Goal: Navigation & Orientation: Find specific page/section

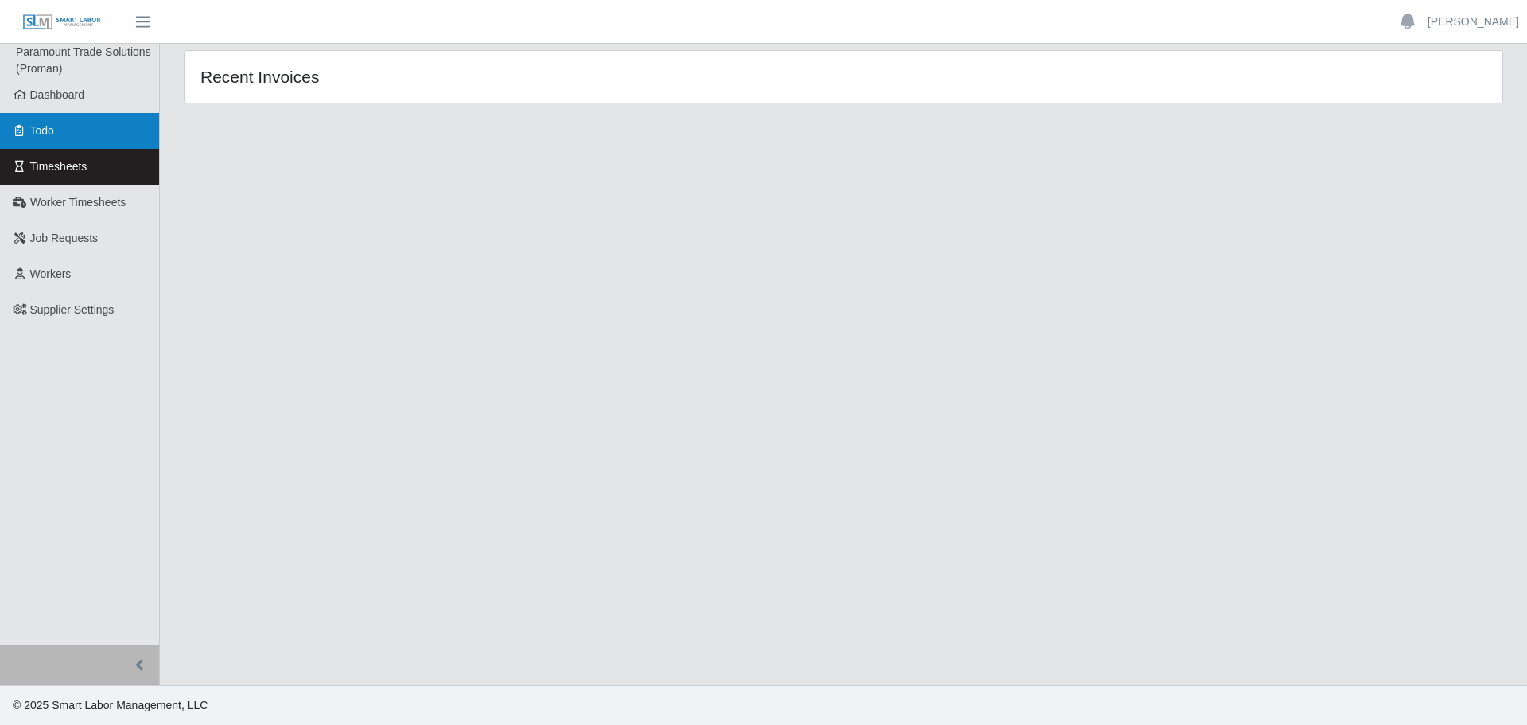
drag, startPoint x: 68, startPoint y: 111, endPoint x: 68, endPoint y: 121, distance: 10.3
click at [68, 121] on link "Todo" at bounding box center [79, 131] width 159 height 36
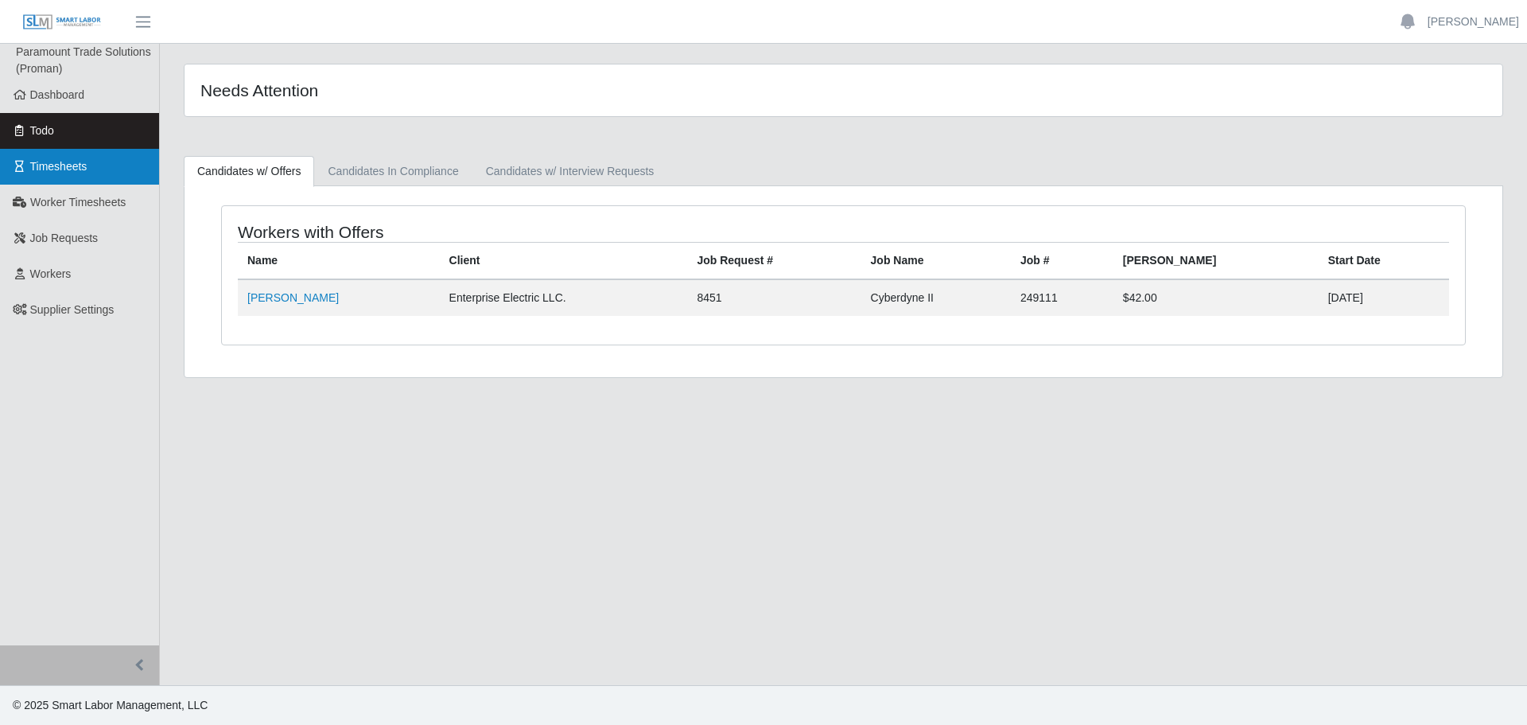
click at [66, 167] on span "Timesheets" at bounding box center [58, 166] width 57 height 13
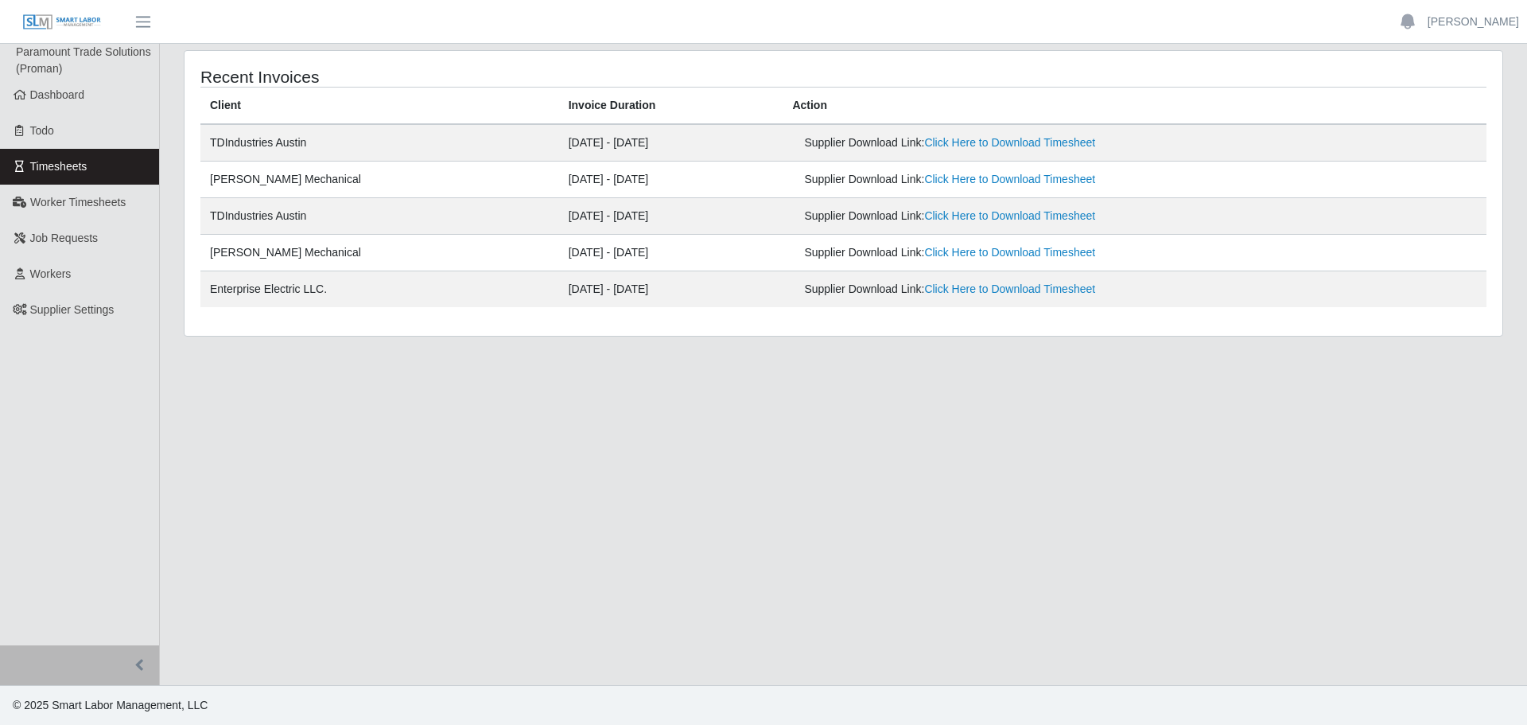
click at [21, 408] on ul "Paramount Trade Solutions (Proman) Dashboard Todo Timesheets Worker Timesheets …" at bounding box center [79, 344] width 159 height 601
